Goal: Obtain resource: Obtain resource

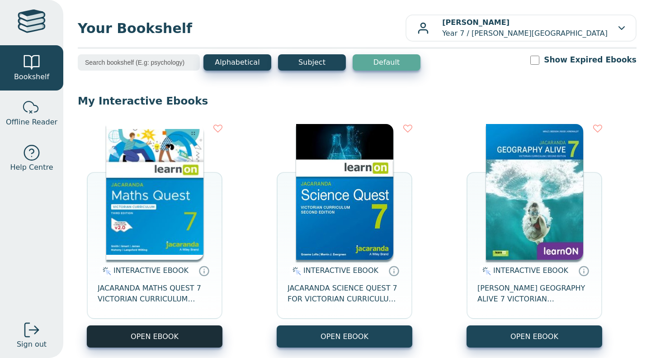
drag, startPoint x: 199, startPoint y: 332, endPoint x: 165, endPoint y: 336, distance: 34.2
click at [165, 336] on button "OPEN EBOOK" at bounding box center [155, 336] width 136 height 22
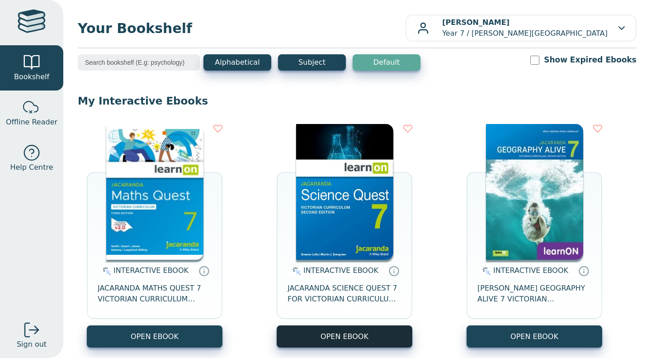
click at [341, 339] on button "OPEN EBOOK" at bounding box center [345, 336] width 136 height 22
